Goal: Task Accomplishment & Management: Use online tool/utility

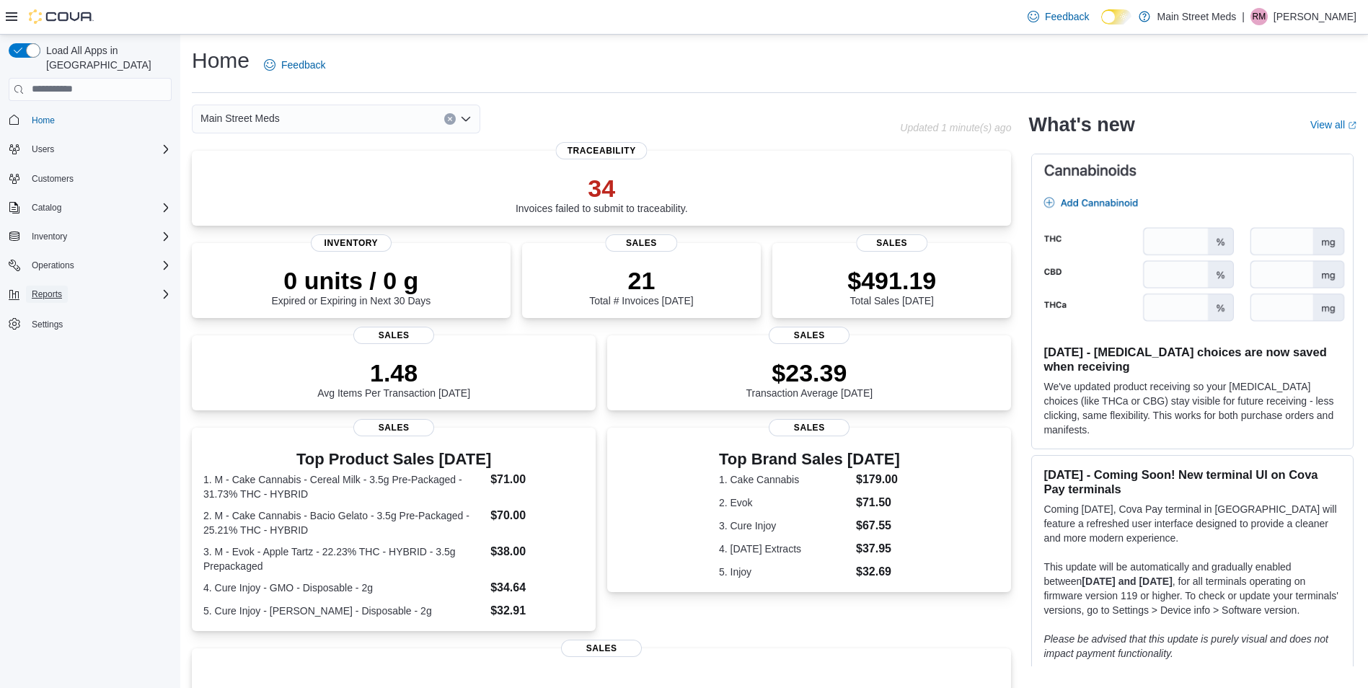
click at [59, 289] on span "Reports" at bounding box center [47, 295] width 30 height 12
click at [69, 346] on div "Reports" at bounding box center [95, 354] width 151 height 17
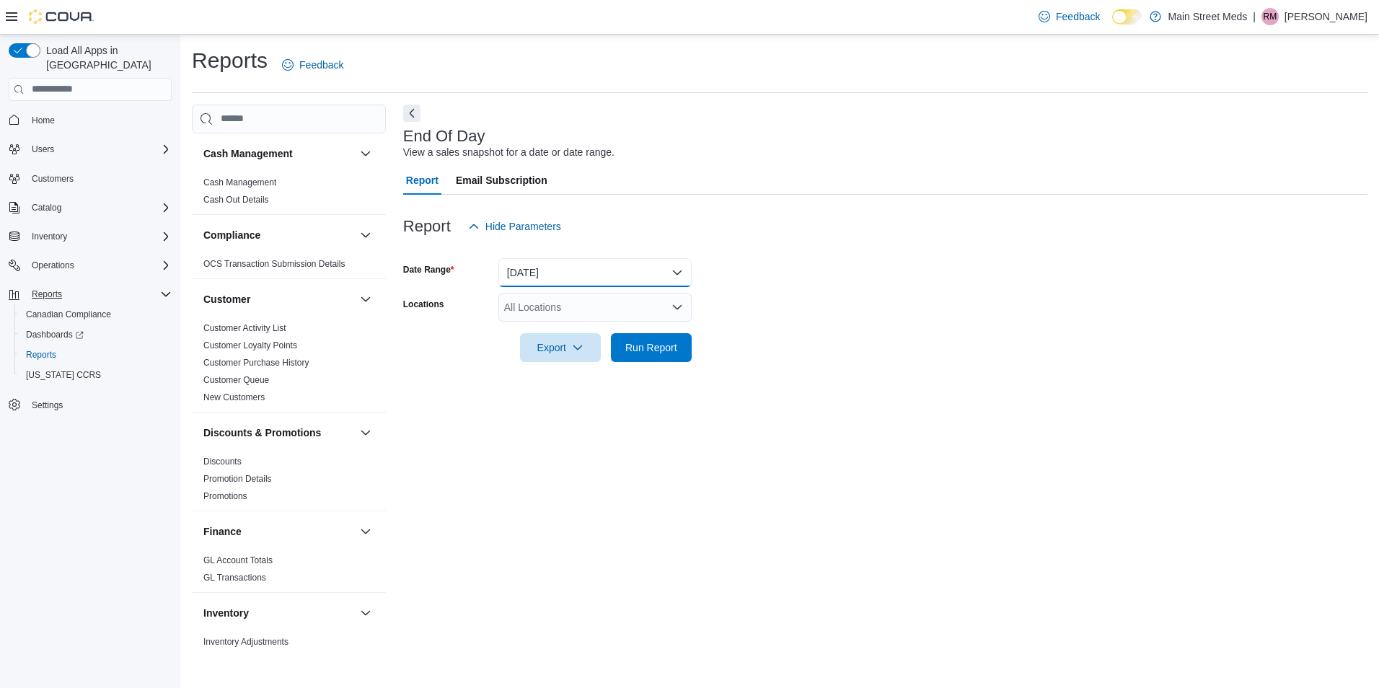
click at [623, 267] on button "Today" at bounding box center [594, 272] width 193 height 29
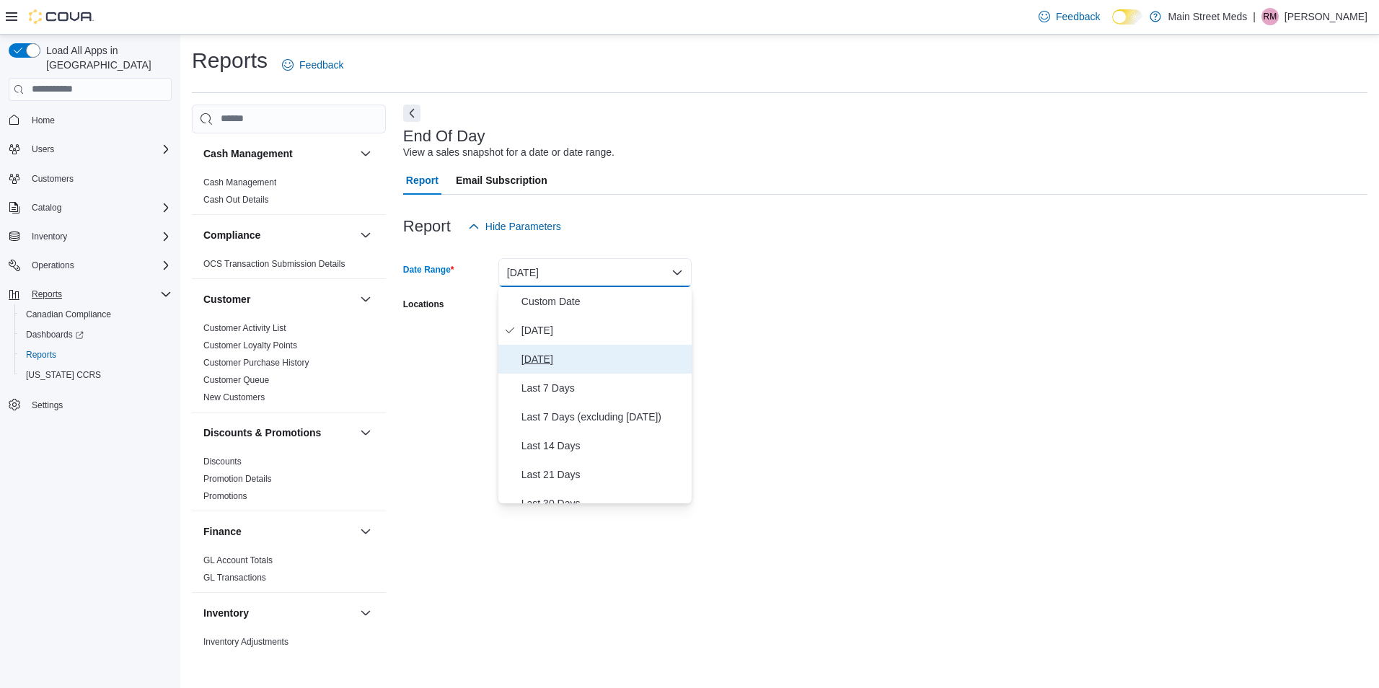
click at [578, 366] on span "Yesterday" at bounding box center [603, 359] width 164 height 17
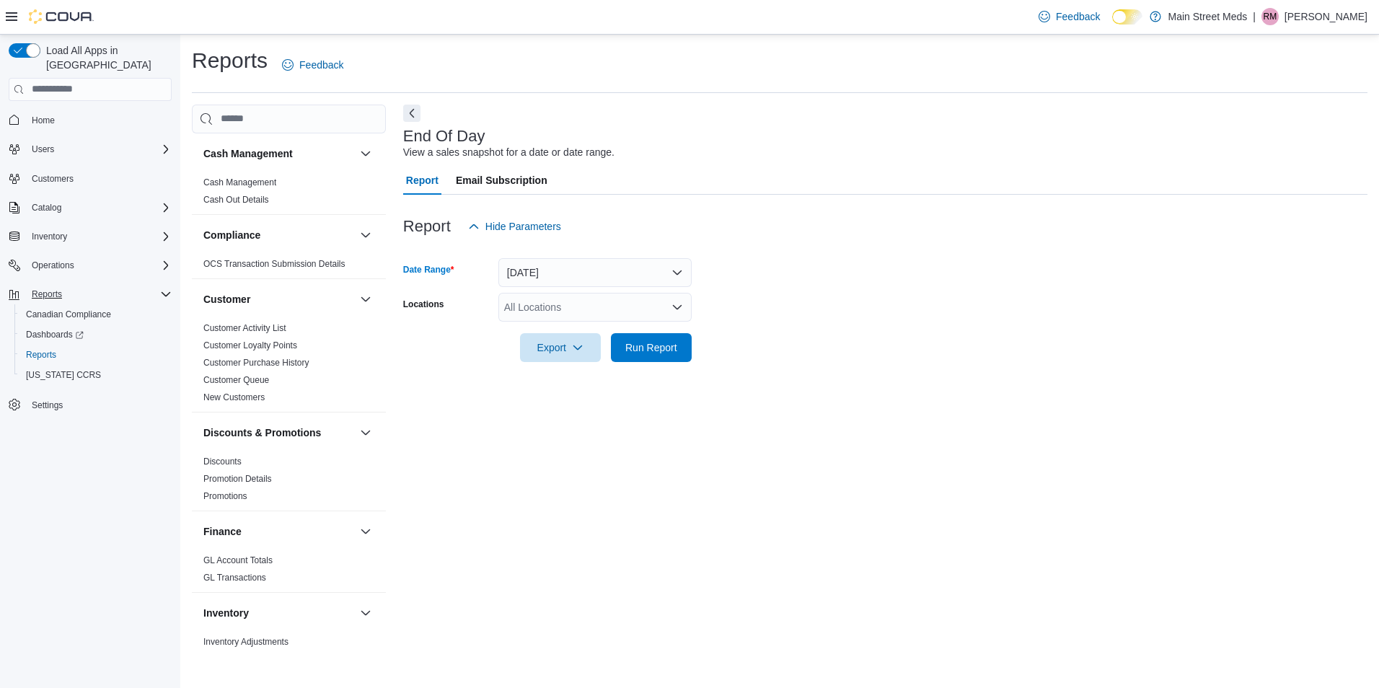
click at [560, 314] on div "All Locations" at bounding box center [594, 307] width 193 height 29
click at [565, 351] on span "310 West Main Street" at bounding box center [579, 352] width 100 height 14
click at [587, 415] on div "End Of Day View a sales snapshot for a date or date range. Report Email Subscri…" at bounding box center [885, 377] width 964 height 545
click at [559, 353] on span "Export" at bounding box center [560, 346] width 63 height 29
click at [580, 410] on button "Export to Pdf" at bounding box center [562, 405] width 82 height 29
